Goal: Book appointment/travel/reservation

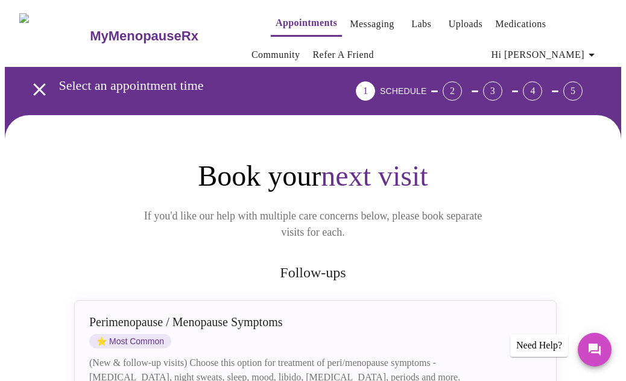
scroll to position [539, 0]
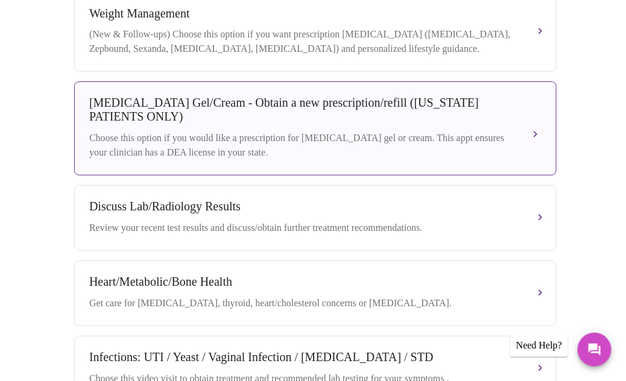
click at [541, 145] on div "[MEDICAL_DATA] Gel/Cream - Obtain a new prescription/refill ([US_STATE] PATIENT…" at bounding box center [315, 128] width 452 height 64
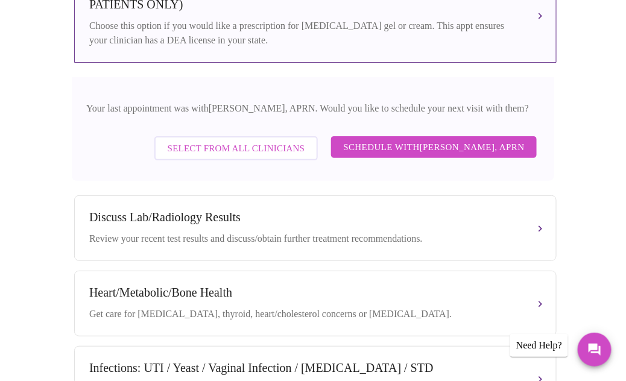
scroll to position [653, 0]
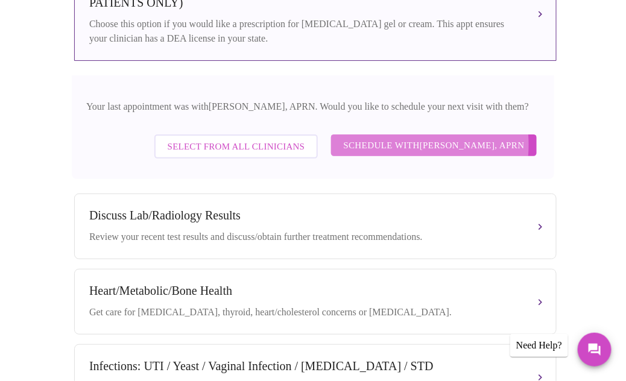
click at [405, 146] on span "Schedule with [PERSON_NAME], APRN" at bounding box center [433, 145] width 181 height 16
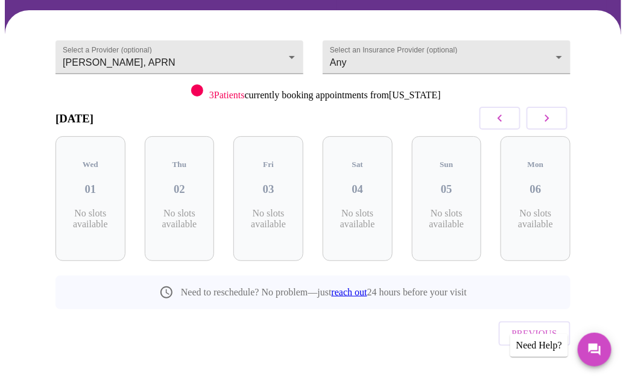
scroll to position [108, 0]
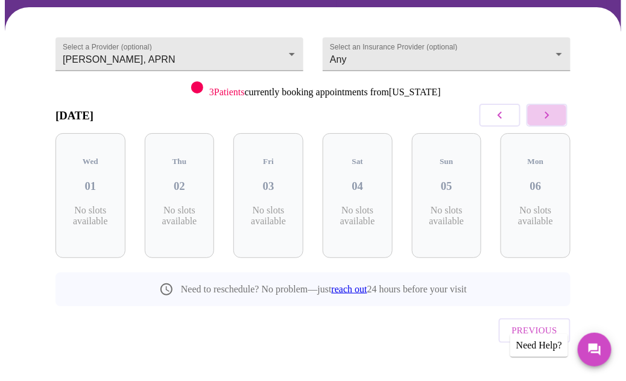
click at [543, 112] on button "button" at bounding box center [546, 115] width 41 height 23
click at [535, 323] on span "Previous" at bounding box center [534, 331] width 45 height 16
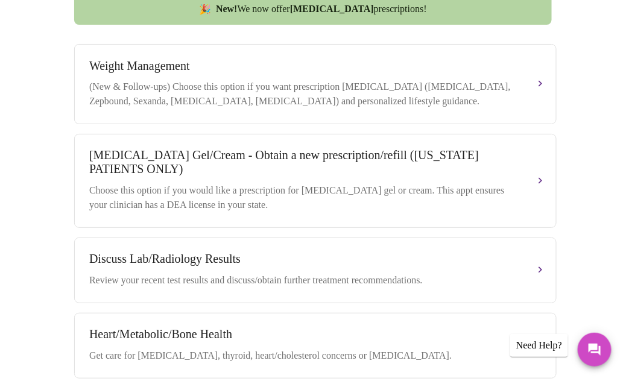
scroll to position [482, 0]
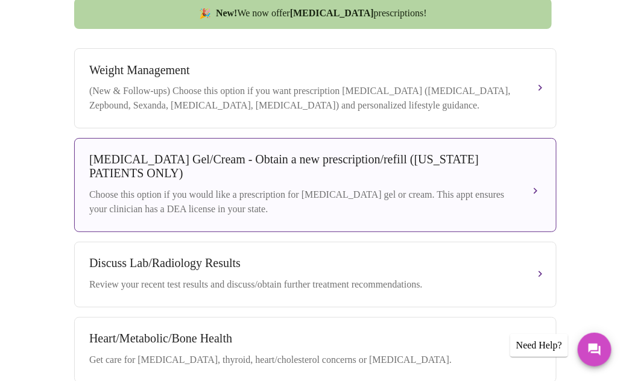
click at [522, 177] on div "[MEDICAL_DATA] Gel/Cream - Obtain a new prescription/refill ([US_STATE] PATIENT…" at bounding box center [315, 185] width 452 height 64
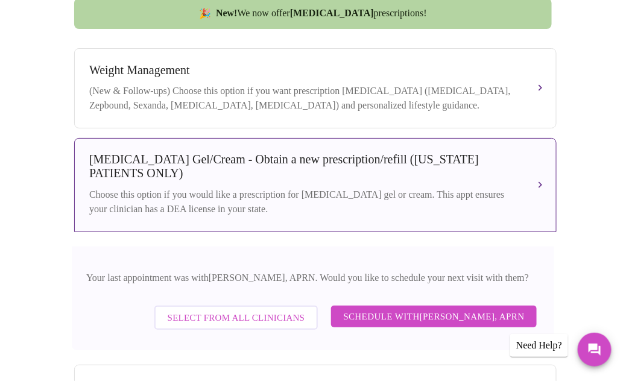
click at [222, 323] on span "Select from All Clinicians" at bounding box center [236, 318] width 137 height 16
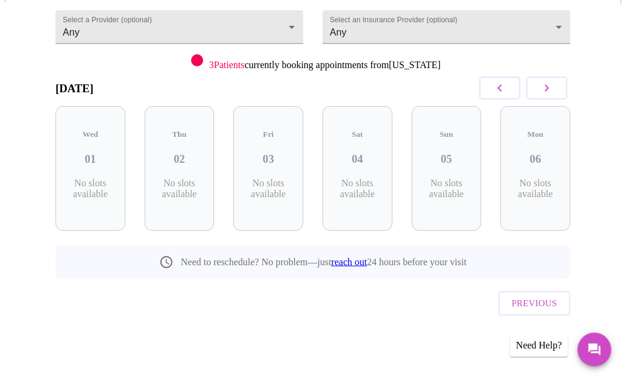
scroll to position [108, 0]
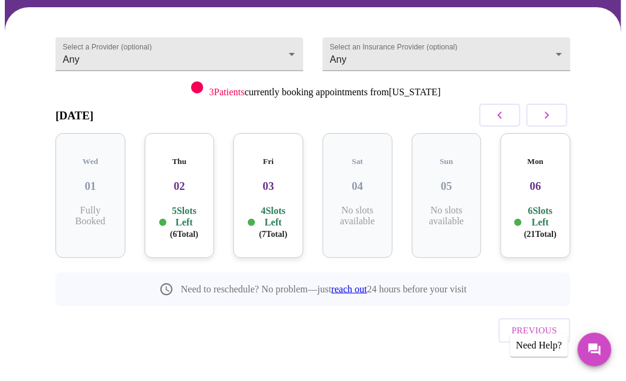
click at [194, 205] on p "5 Slots Left ( 6 Total)" at bounding box center [184, 222] width 31 height 35
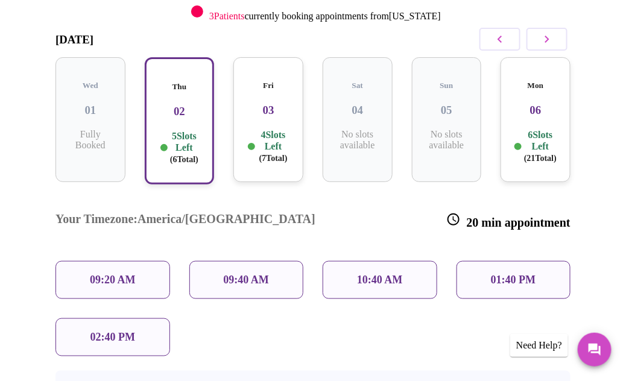
scroll to position [192, 0]
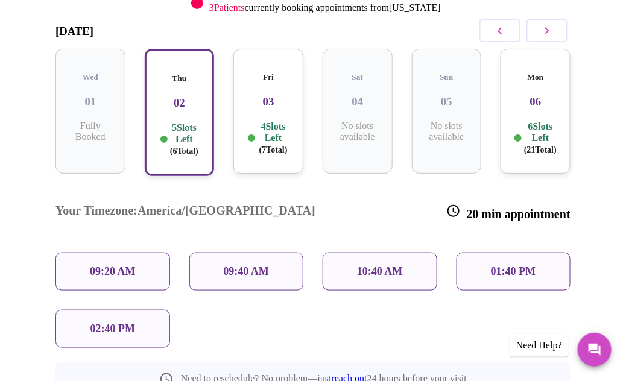
click at [555, 253] on div "01:40 PM" at bounding box center [513, 272] width 115 height 38
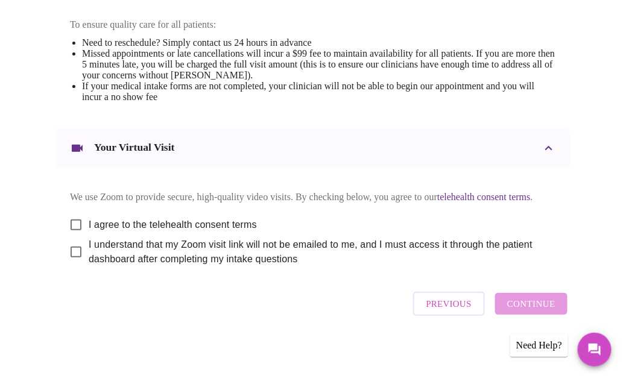
scroll to position [599, 0]
click at [70, 215] on input "I agree to the telehealth consent terms" at bounding box center [75, 224] width 25 height 25
checkbox input "true"
click at [69, 256] on input "I understand that my Zoom visit link will not be emailed to me, and I must acce…" at bounding box center [75, 251] width 25 height 25
checkbox input "true"
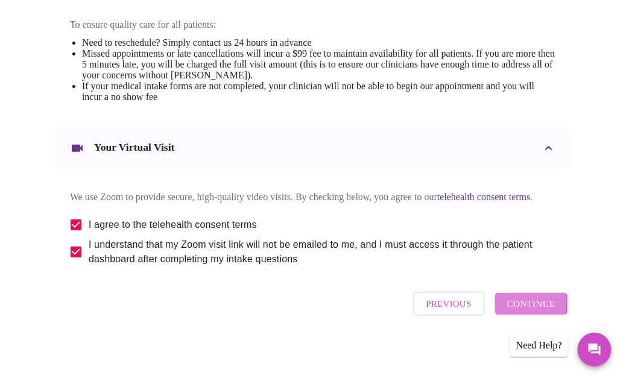
click at [517, 308] on span "Continue" at bounding box center [531, 304] width 48 height 16
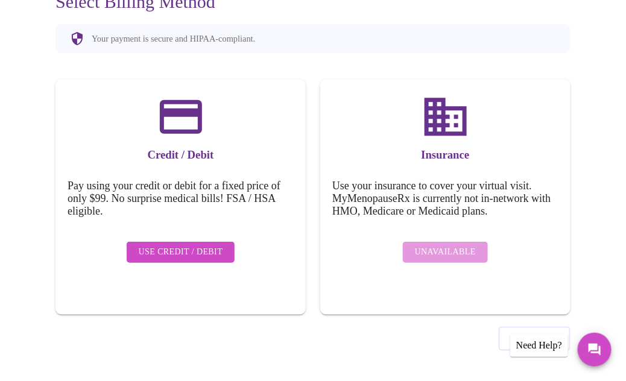
click at [198, 247] on span "Use Credit / Debit" at bounding box center [181, 252] width 84 height 15
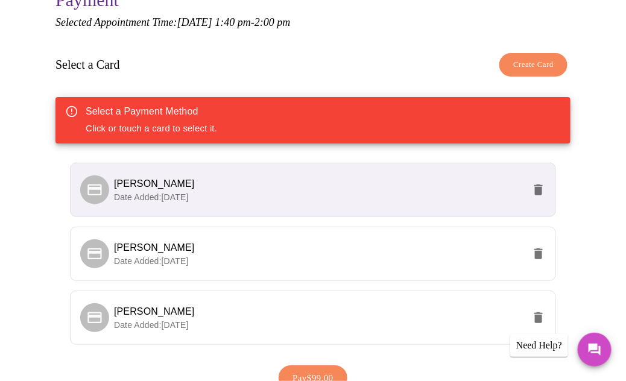
scroll to position [151, 0]
